Goal: Transaction & Acquisition: Purchase product/service

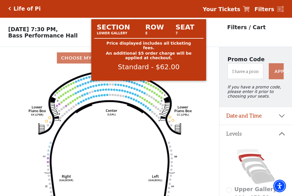
scroll to position [27, 0]
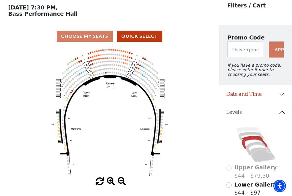
scroll to position [27, 0]
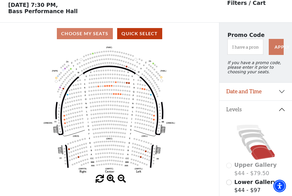
scroll to position [27, 0]
